Goal: Transaction & Acquisition: Purchase product/service

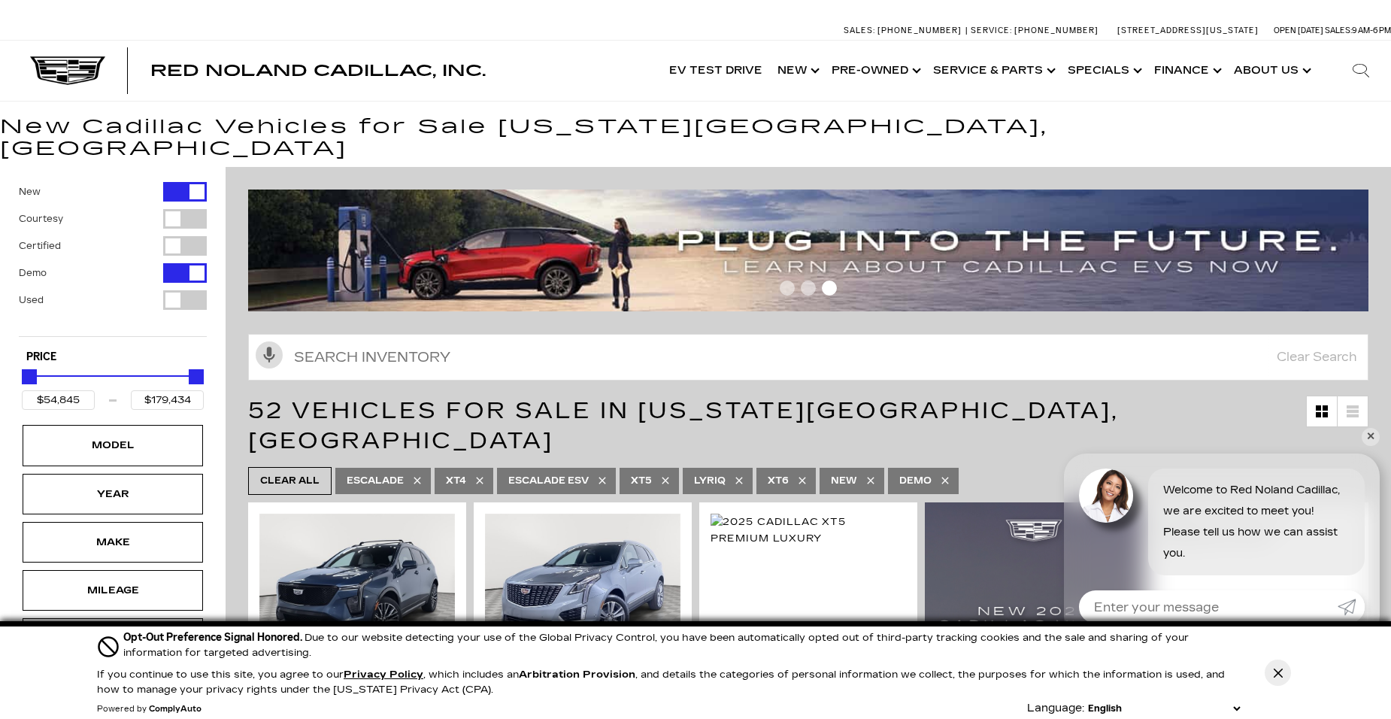
click at [173, 290] on div "Filter by Vehicle Type" at bounding box center [185, 300] width 44 height 20
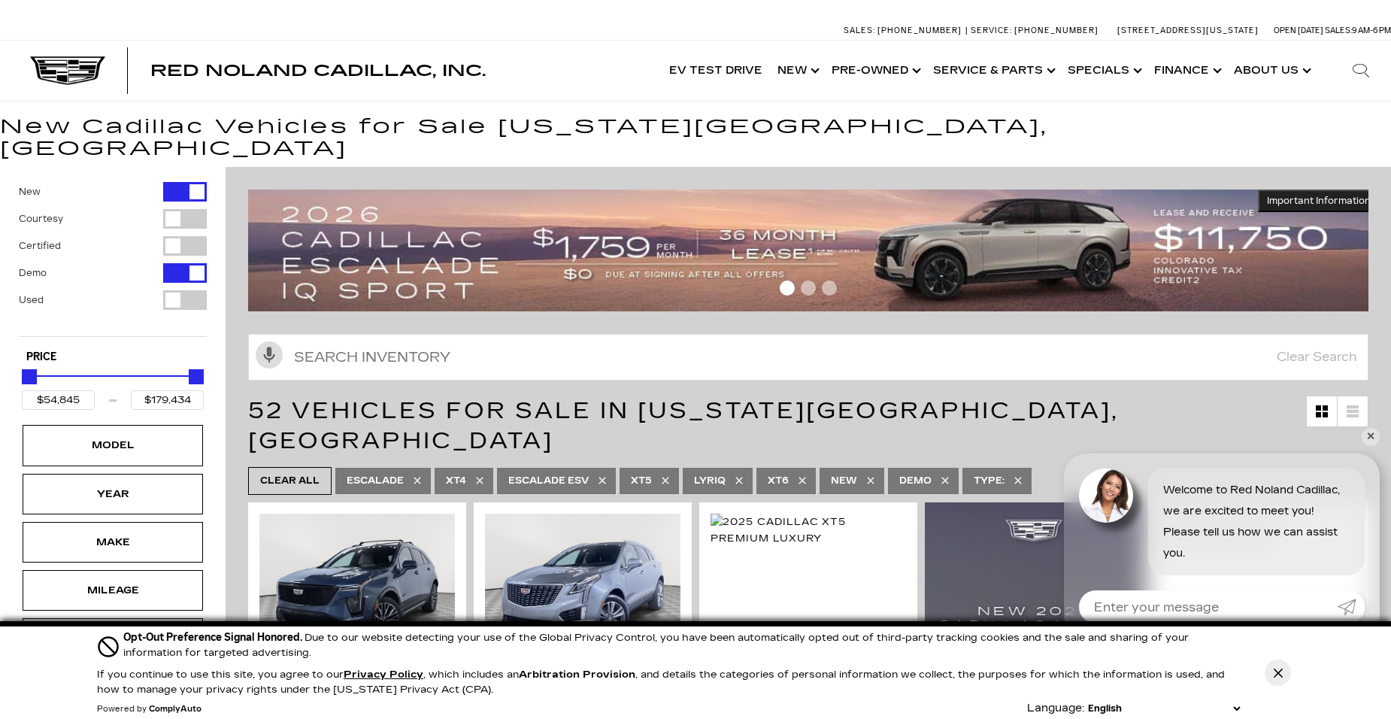
click at [189, 290] on div "Filter by Vehicle Type" at bounding box center [185, 300] width 44 height 20
click at [171, 290] on div "Filter by Vehicle Type" at bounding box center [185, 300] width 44 height 20
click at [192, 182] on div "Filter by Vehicle Type" at bounding box center [185, 192] width 44 height 20
type input "$54,845"
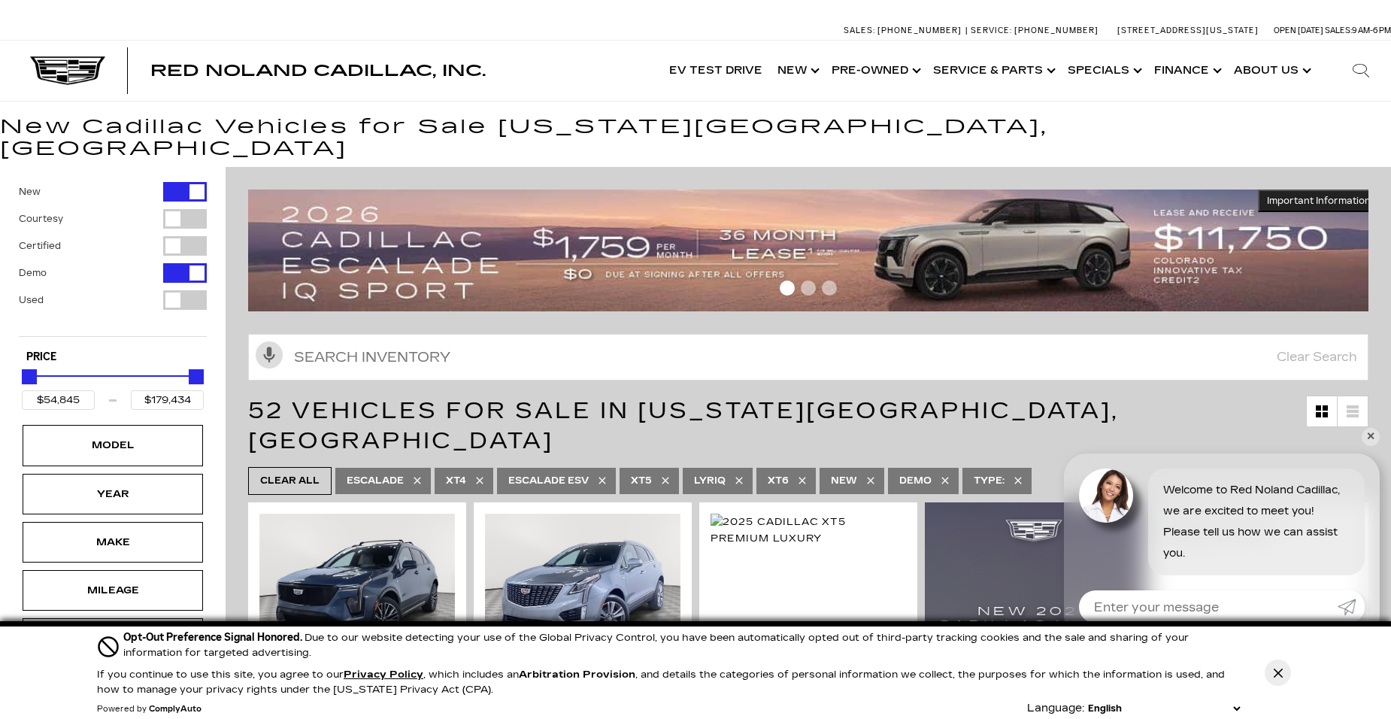
click at [180, 182] on div "Filter by Vehicle Type" at bounding box center [185, 192] width 44 height 20
click at [170, 182] on div "Filter by Vehicle Type" at bounding box center [185, 192] width 44 height 20
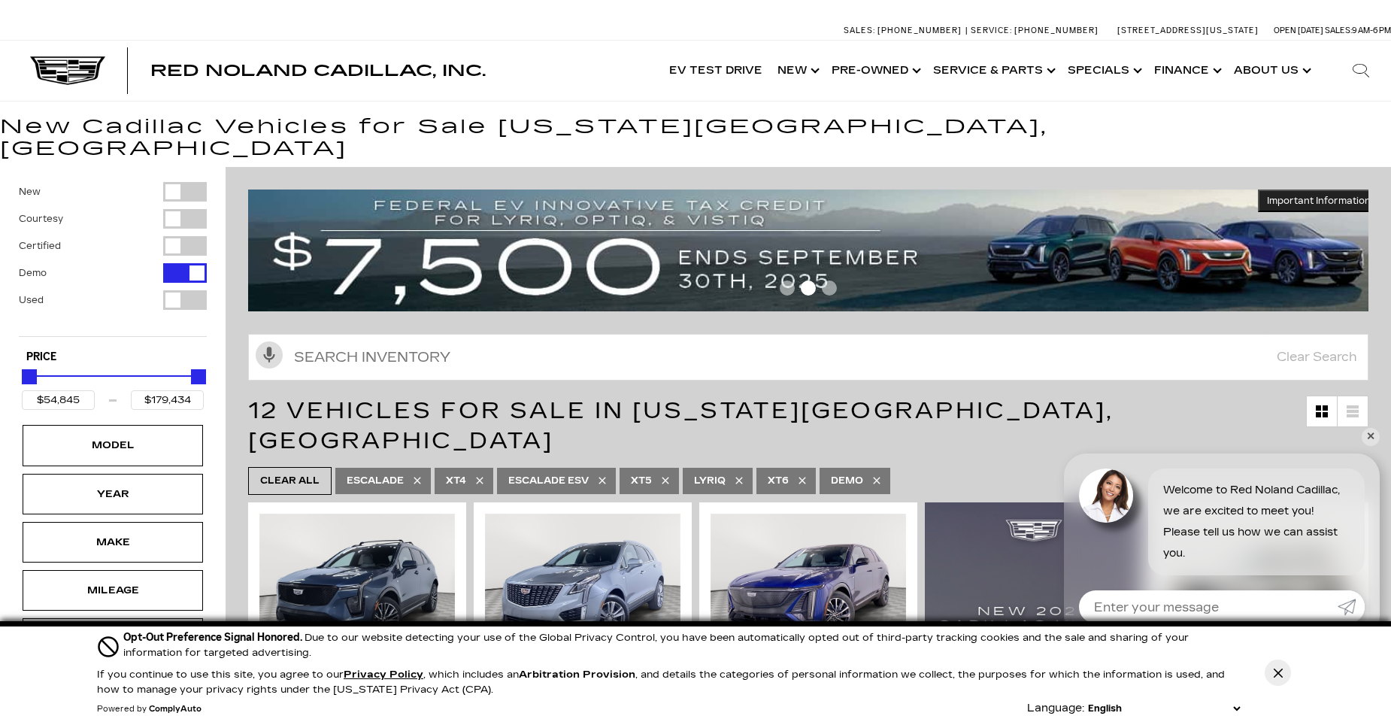
type input "$72,603"
drag, startPoint x: 177, startPoint y: 278, endPoint x: 220, endPoint y: 277, distance: 42.9
click at [223, 277] on div "New Courtesy Certified Demo Used Type Price $54,845 $72,603 Model Year Make Mil…" at bounding box center [113, 570] width 226 height 807
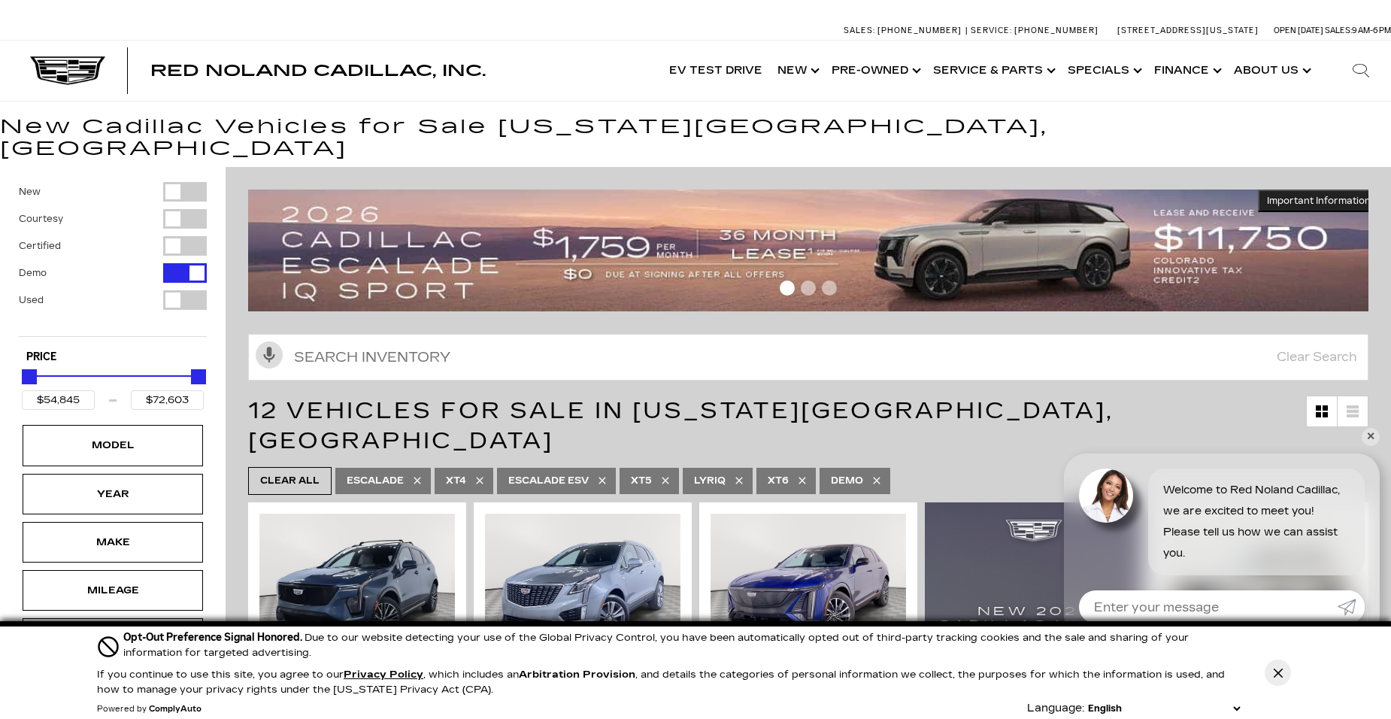
click at [192, 290] on div "Filter by Vehicle Type" at bounding box center [185, 300] width 44 height 20
type input "$18,189"
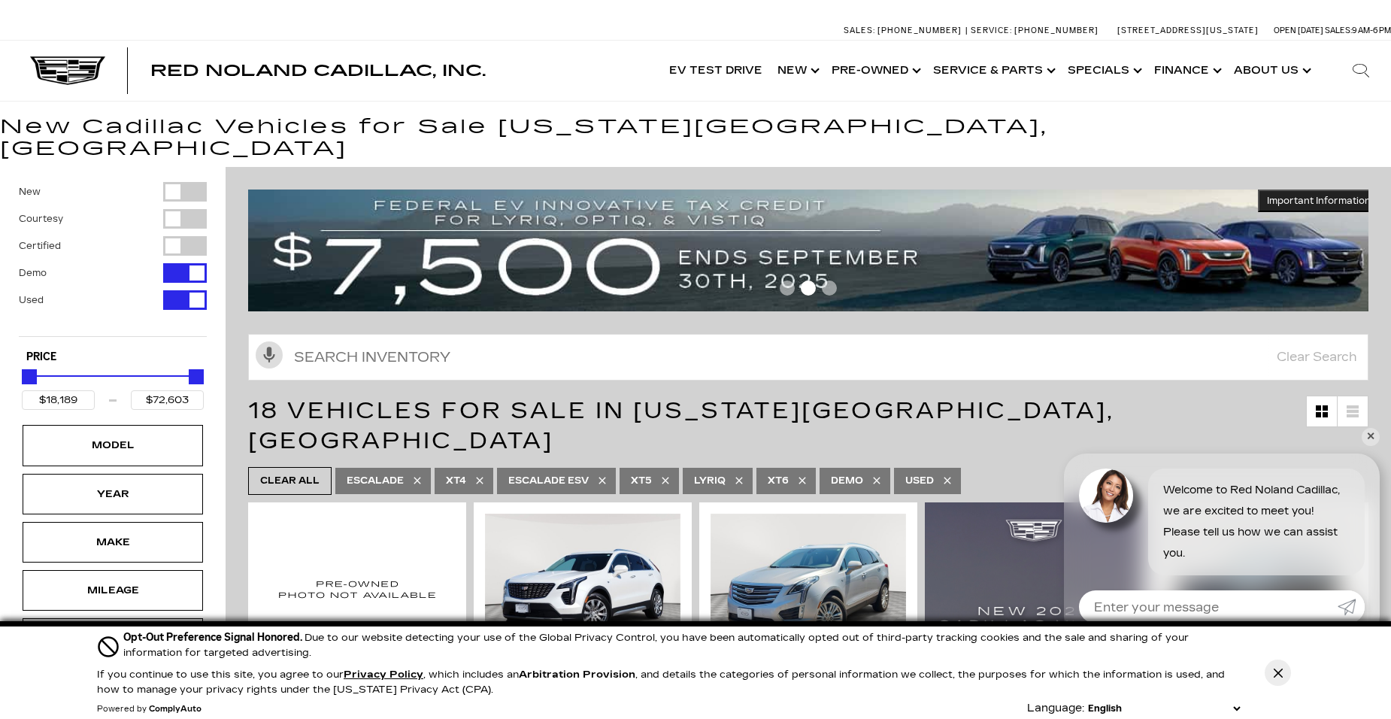
click at [171, 263] on div "Filter by Vehicle Type" at bounding box center [185, 273] width 44 height 20
type input "$65,689"
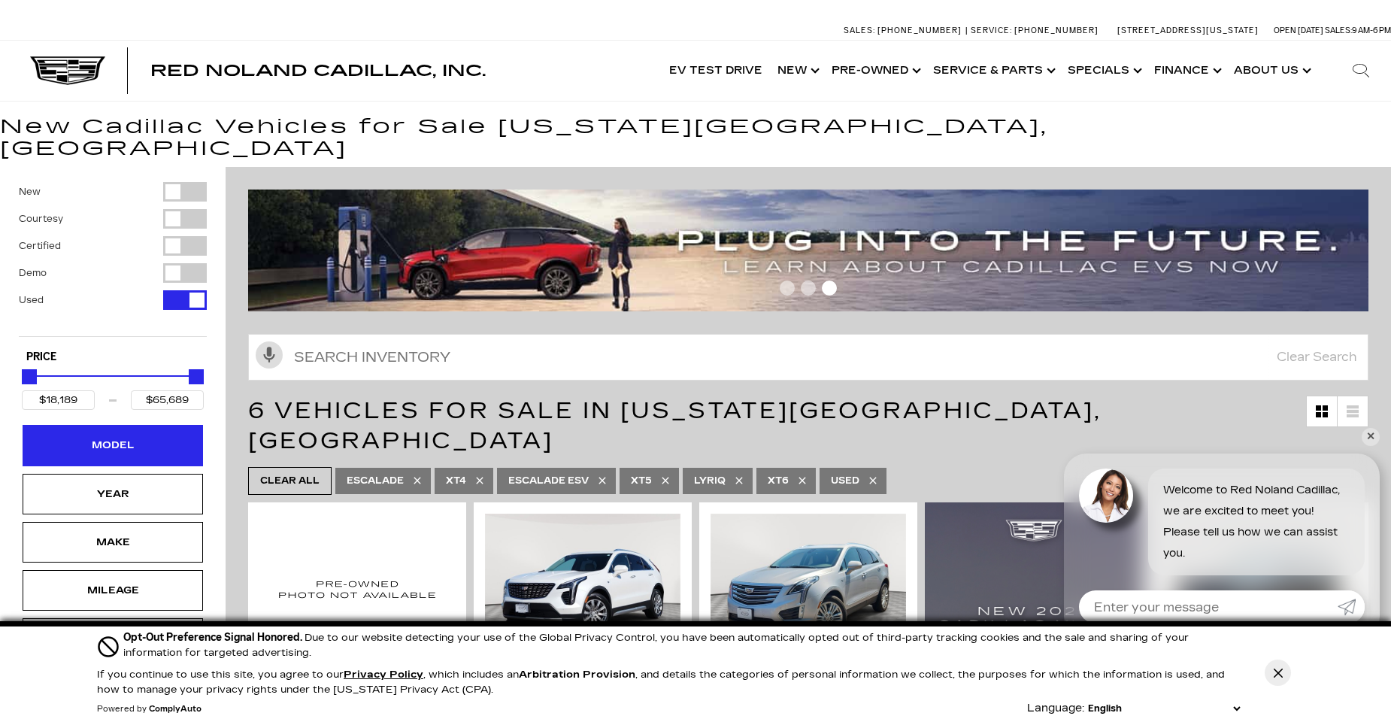
click at [120, 435] on div "Model" at bounding box center [113, 445] width 180 height 41
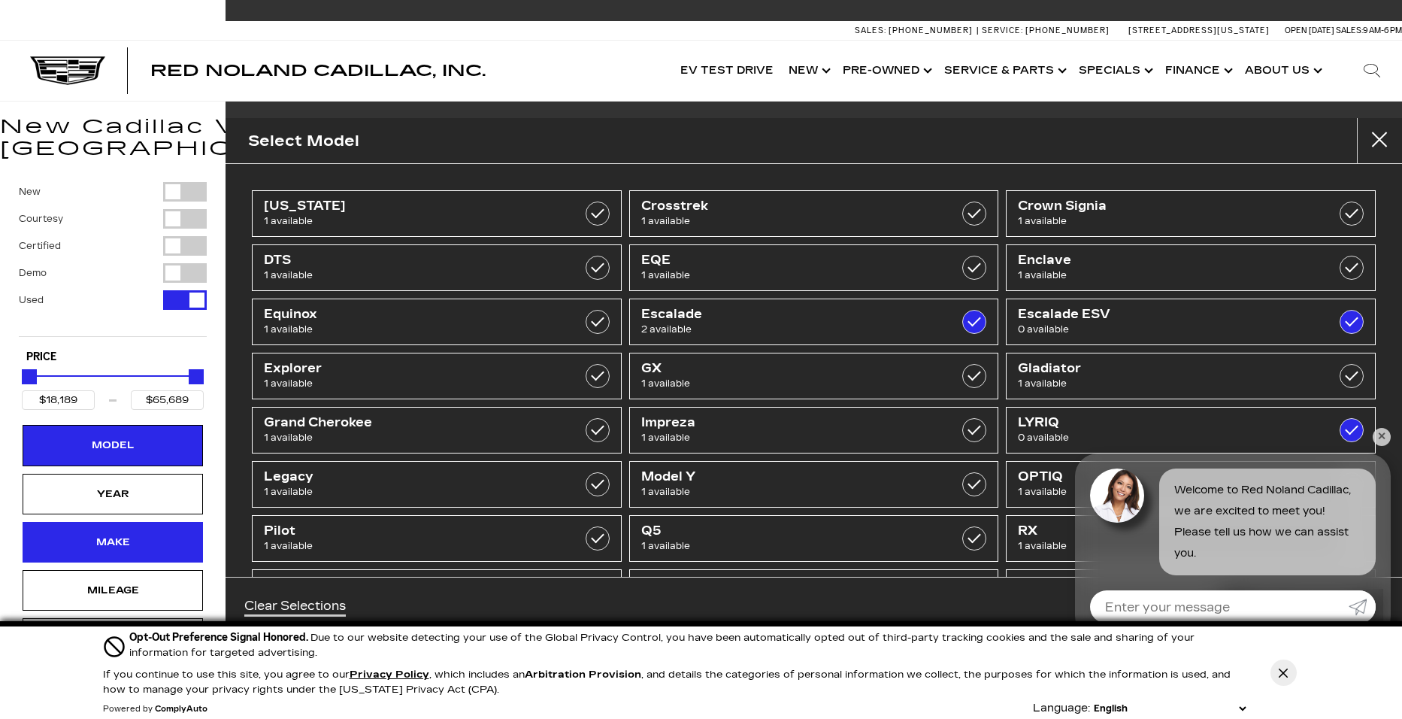
click at [125, 522] on div "Make" at bounding box center [113, 542] width 180 height 41
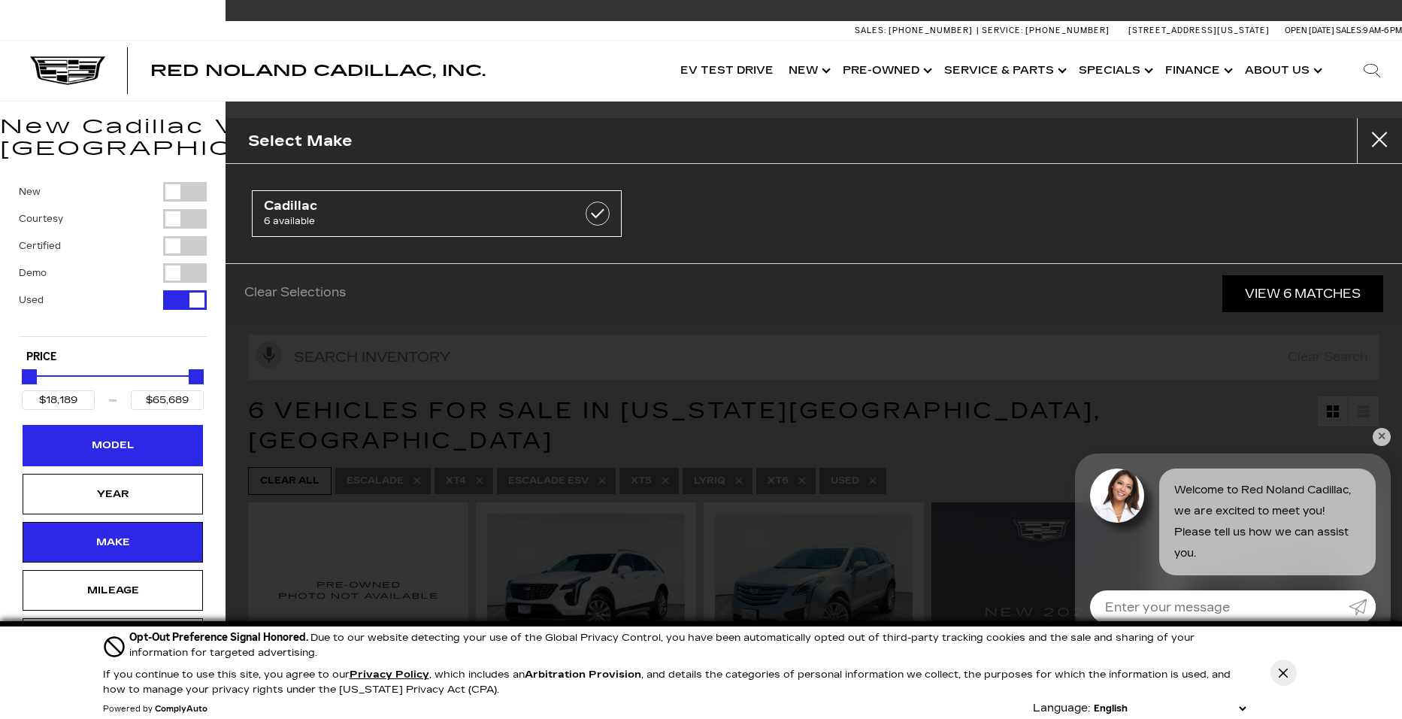
click at [147, 425] on div "Model" at bounding box center [113, 445] width 180 height 41
